Goal: Entertainment & Leisure: Consume media (video, audio)

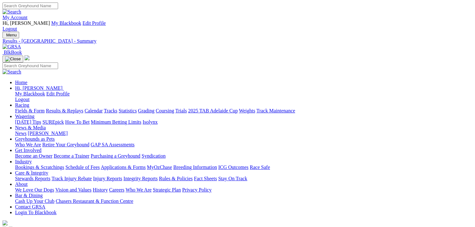
click at [22, 108] on link "Fields & Form" at bounding box center [30, 110] width 30 height 5
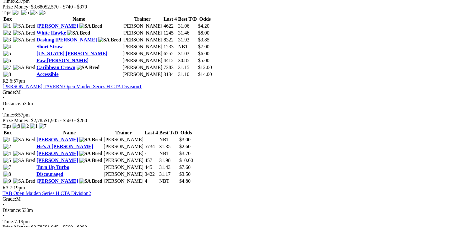
scroll to position [345, 0]
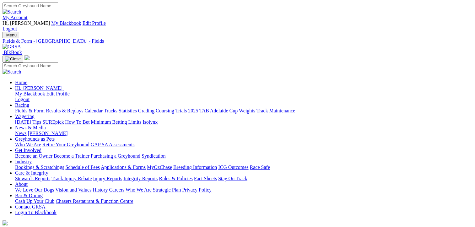
click at [77, 108] on link "Results & Replays" at bounding box center [64, 110] width 37 height 5
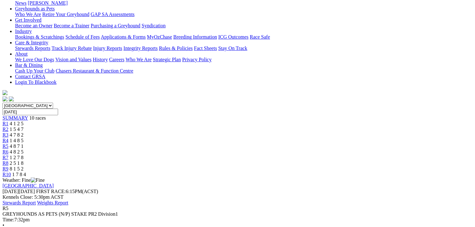
scroll to position [94, 0]
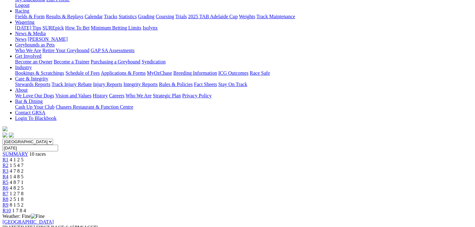
click at [24, 185] on span "4 8 2 5" at bounding box center [17, 187] width 14 height 5
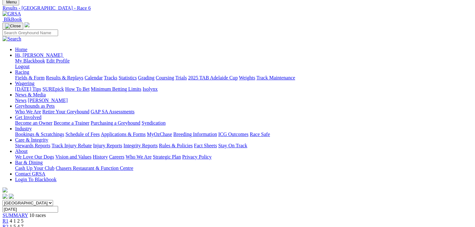
scroll to position [94, 0]
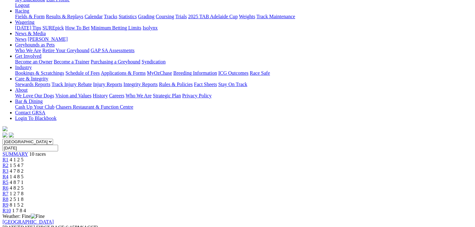
click at [24, 191] on span "1 2 7 8" at bounding box center [17, 193] width 14 height 5
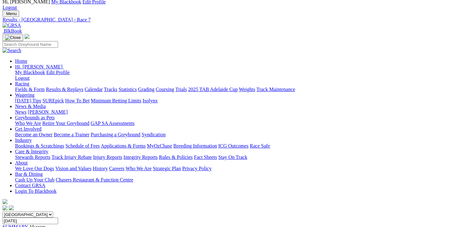
scroll to position [63, 0]
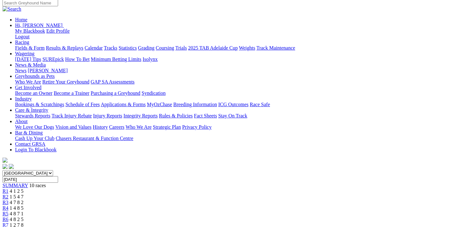
click at [24, 227] on span "2 5 1 8" at bounding box center [17, 230] width 14 height 5
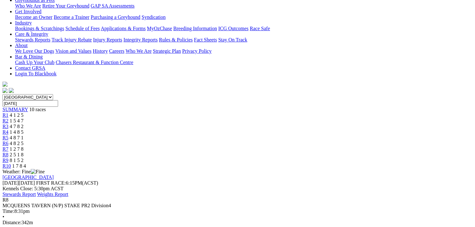
scroll to position [157, 0]
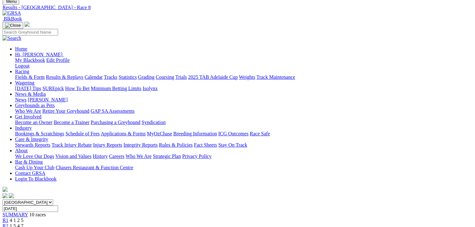
scroll to position [31, 0]
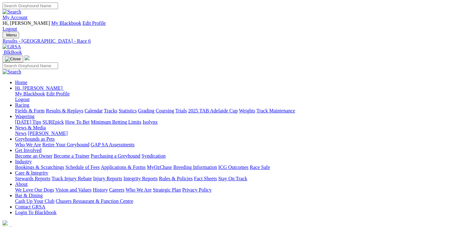
click at [27, 108] on link "Fields & Form" at bounding box center [30, 110] width 30 height 5
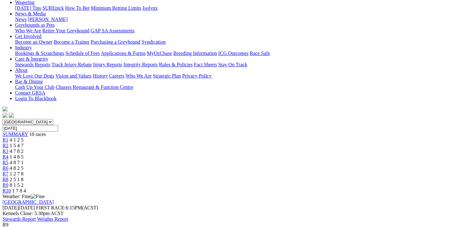
scroll to position [94, 0]
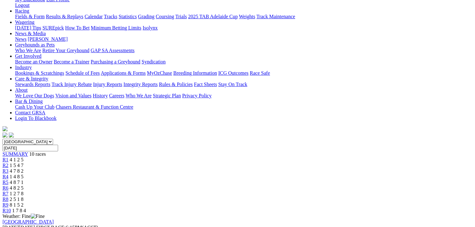
click at [26, 208] on span "1 7 8 4" at bounding box center [19, 210] width 14 height 5
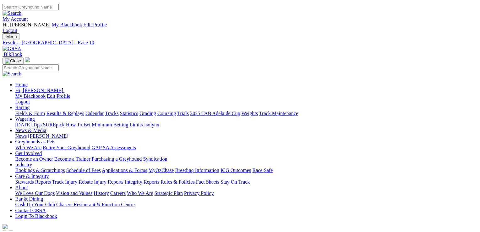
scroll to position [126, 0]
